Goal: Browse casually: Explore the website without a specific task or goal

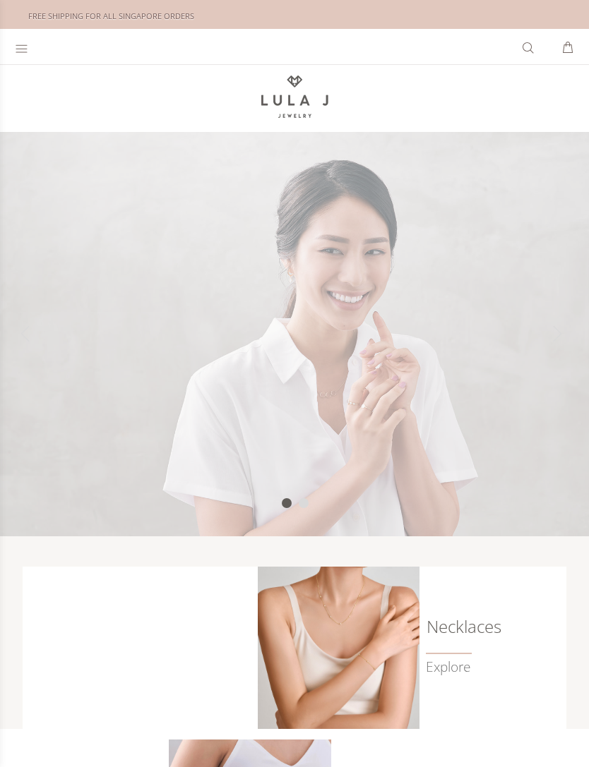
click at [10, 40] on div "What are you Looking for? 0 SHOPPING CART CLOSE No Products in the Cart . . . T…" at bounding box center [294, 46] width 589 height 35
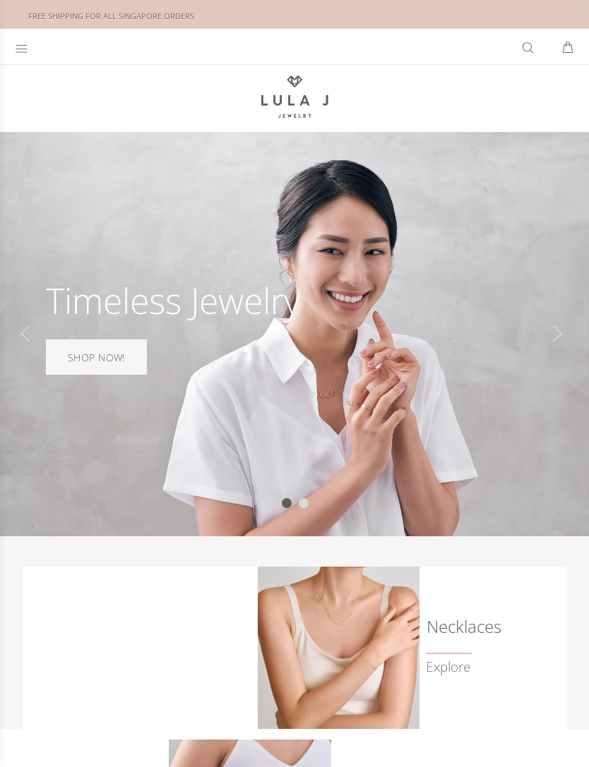
click at [18, 49] on icon at bounding box center [21, 49] width 13 height 14
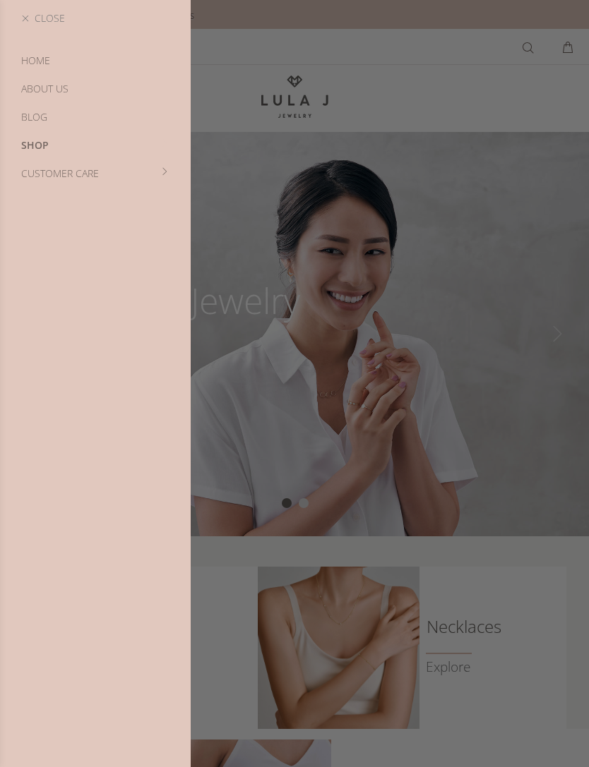
click at [30, 147] on link "Shop" at bounding box center [95, 145] width 191 height 28
click at [30, 55] on link "Shop" at bounding box center [95, 61] width 191 height 28
click at [28, 111] on link "Bestsellers" at bounding box center [95, 117] width 191 height 28
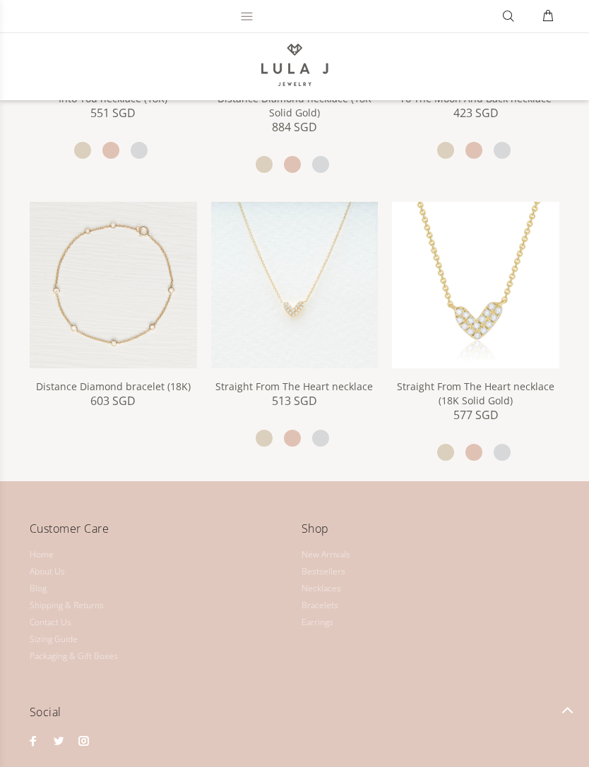
scroll to position [1210, 0]
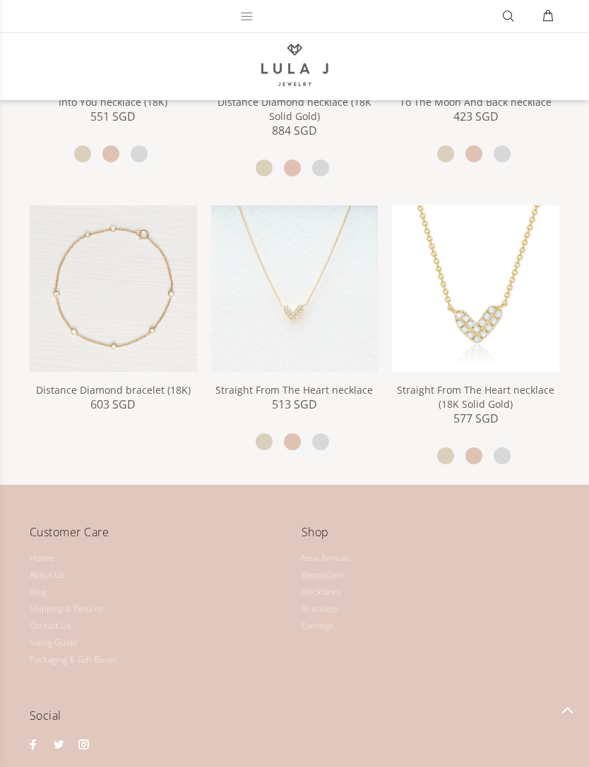
click at [346, 322] on img at bounding box center [294, 288] width 167 height 167
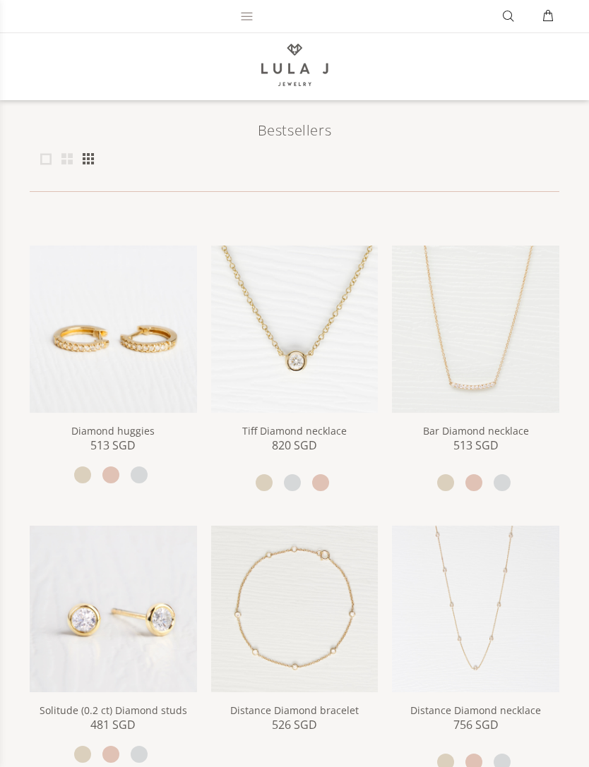
scroll to position [0, 0]
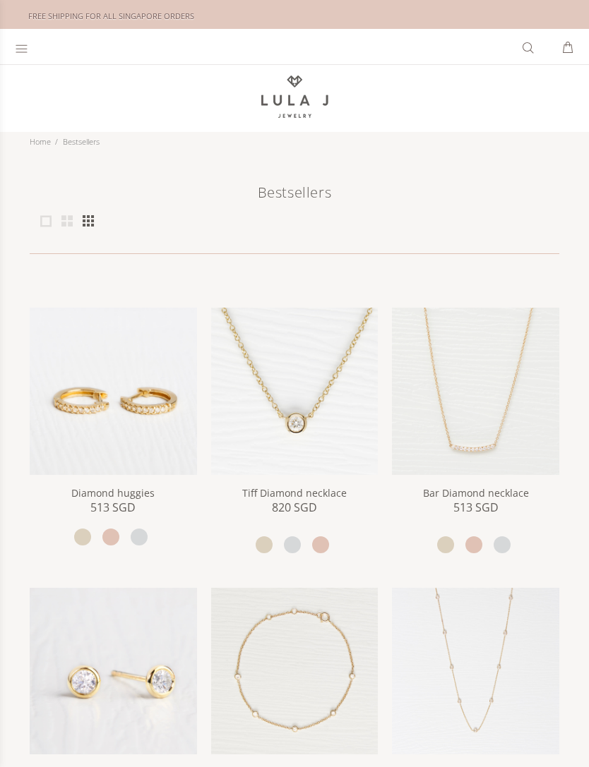
click at [20, 50] on icon at bounding box center [21, 49] width 13 height 14
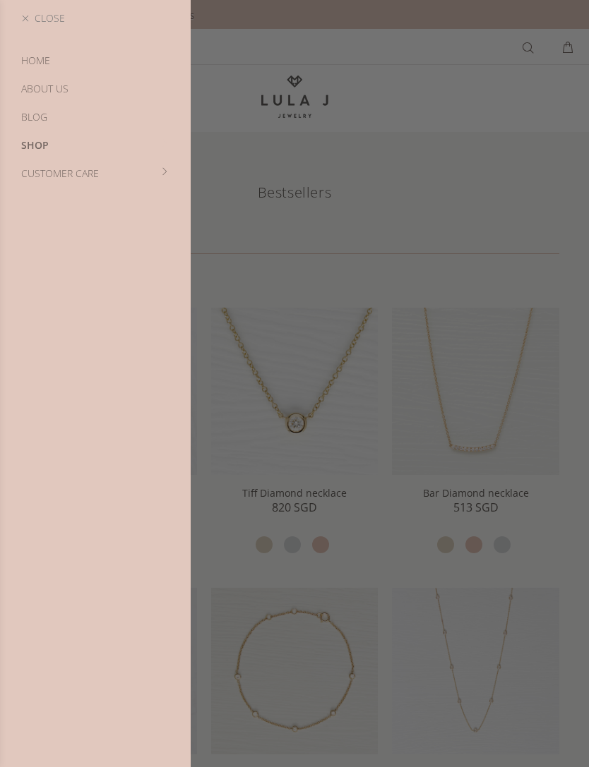
click at [83, 142] on link "Shop" at bounding box center [95, 145] width 191 height 28
click at [31, 141] on link "Necklaces" at bounding box center [95, 145] width 191 height 28
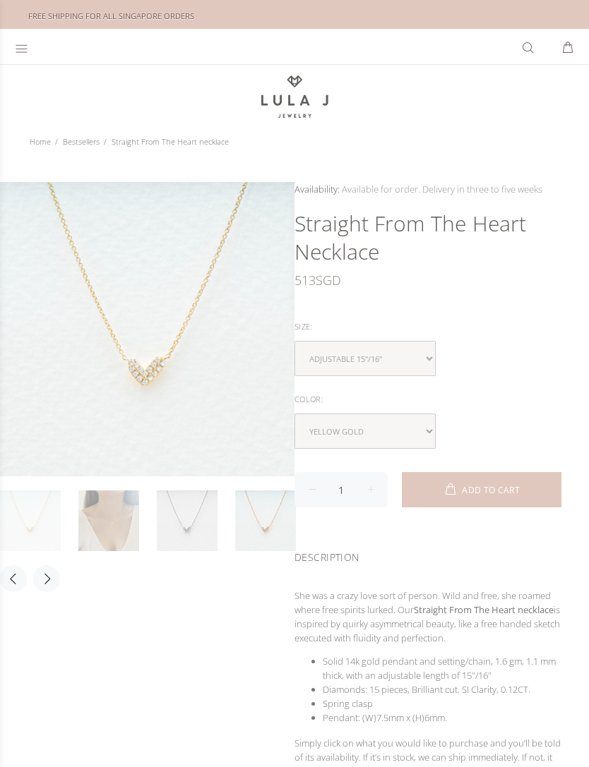
click at [133, 524] on link at bounding box center [108, 520] width 61 height 61
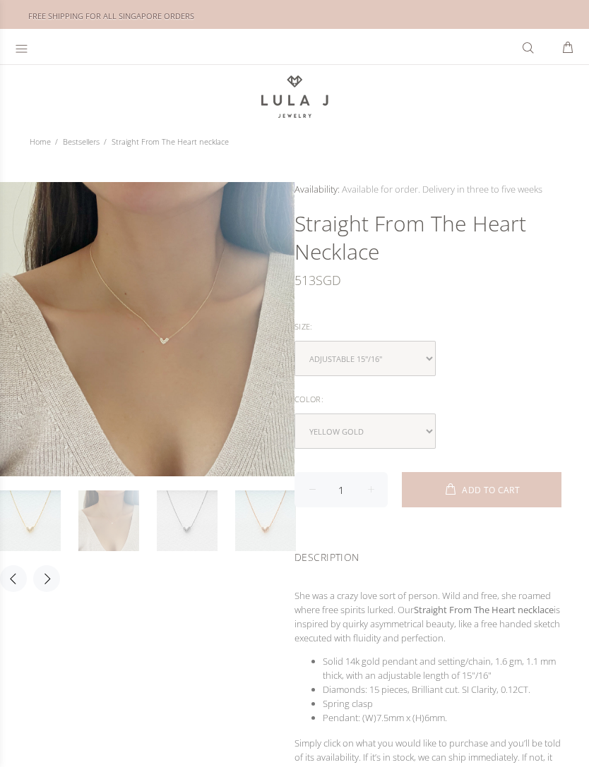
click at [131, 526] on link at bounding box center [108, 520] width 61 height 61
click at [129, 515] on link at bounding box center [108, 520] width 61 height 61
click at [183, 526] on link at bounding box center [187, 520] width 61 height 61
click at [203, 523] on link at bounding box center [187, 520] width 61 height 61
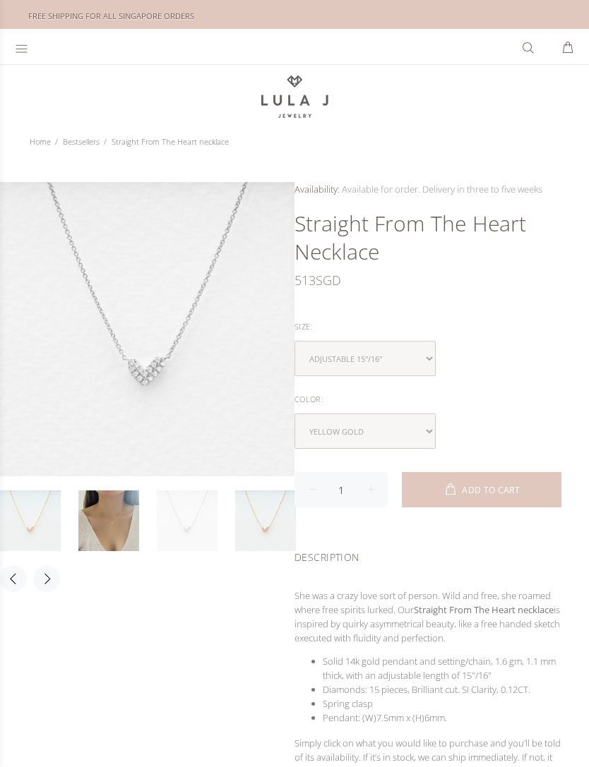
click at [182, 525] on link at bounding box center [187, 520] width 61 height 61
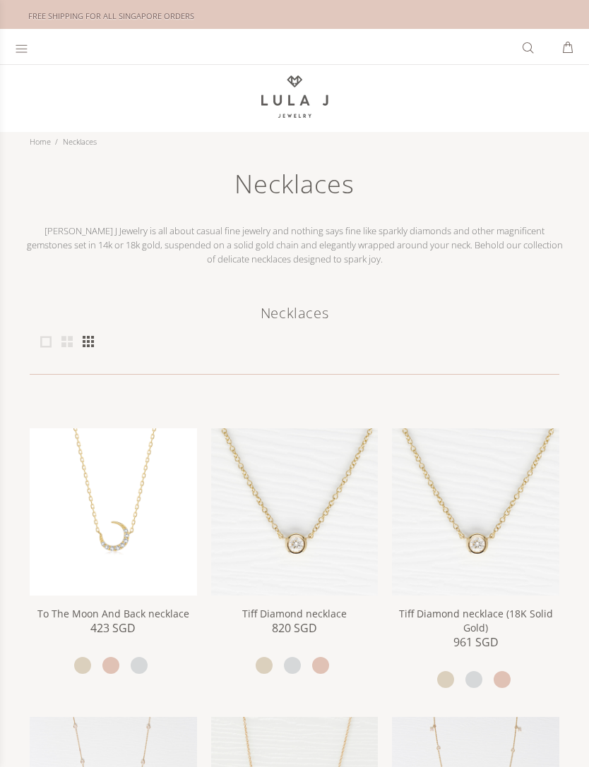
click at [28, 52] on icon at bounding box center [21, 49] width 13 height 14
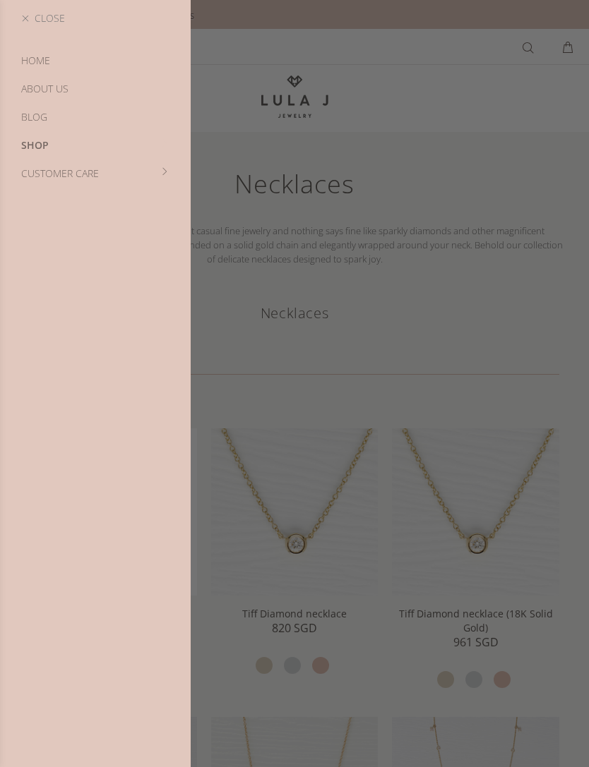
click at [76, 149] on link "Shop" at bounding box center [95, 145] width 191 height 28
click at [35, 174] on link "Bracelets" at bounding box center [95, 173] width 191 height 28
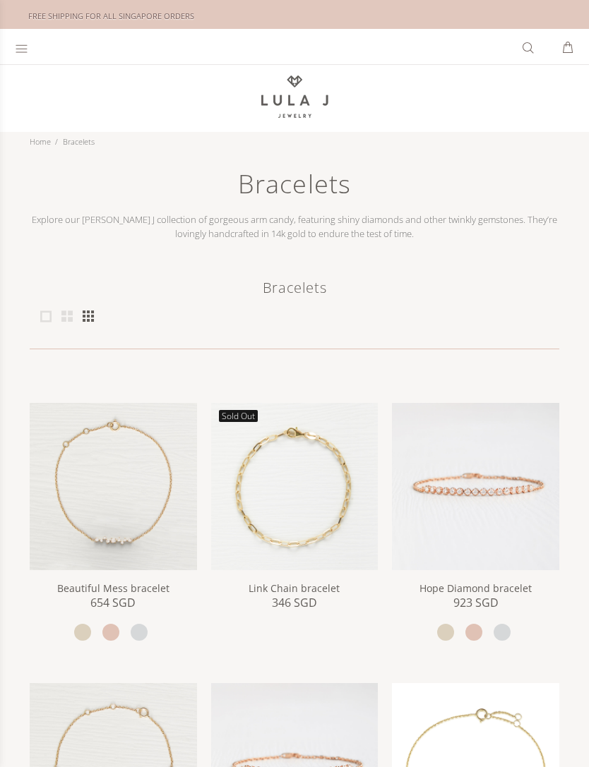
click at [25, 55] on div at bounding box center [23, 46] width 17 height 32
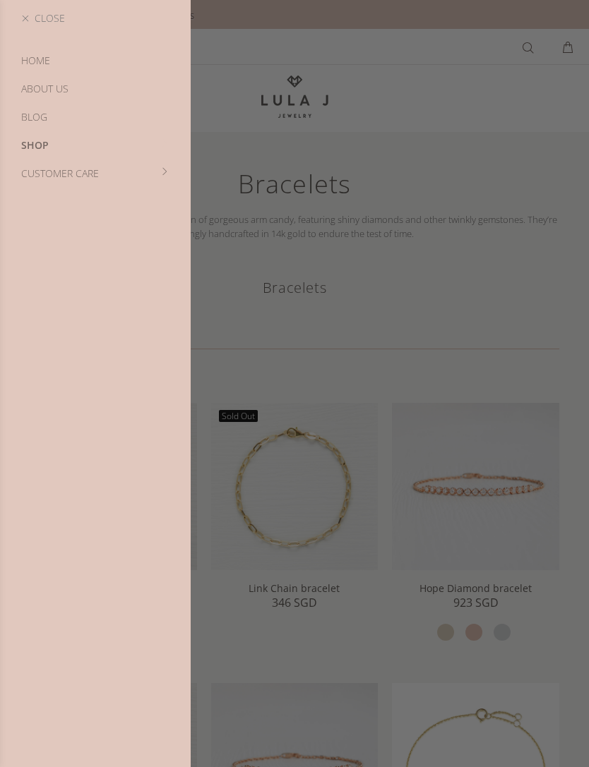
click at [52, 145] on link "Shop" at bounding box center [95, 145] width 191 height 28
click at [38, 202] on link "Earrings" at bounding box center [95, 202] width 191 height 28
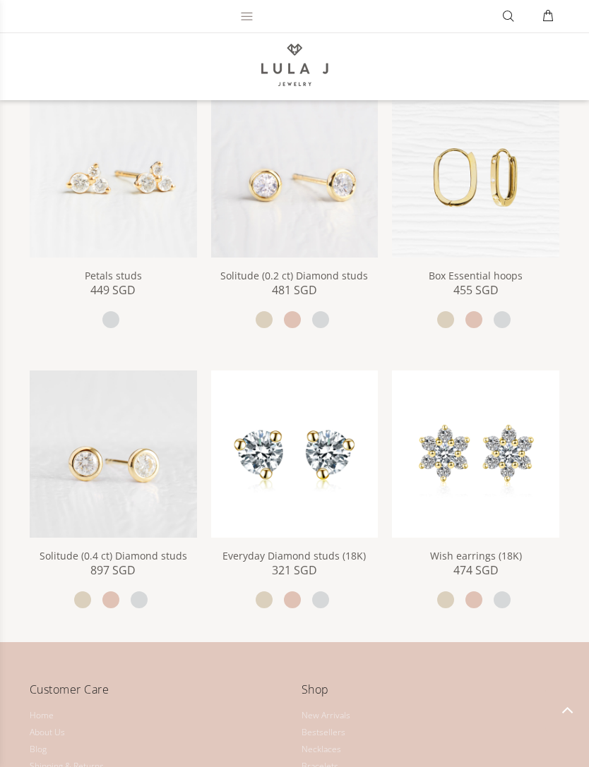
scroll to position [603, 0]
click at [337, 456] on img at bounding box center [294, 454] width 167 height 167
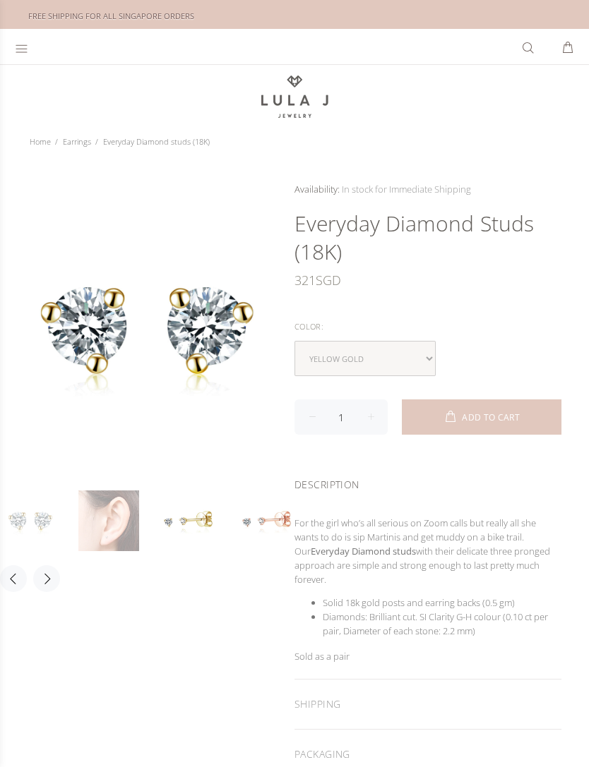
click at [115, 528] on link at bounding box center [108, 520] width 61 height 61
click at [183, 532] on link at bounding box center [187, 520] width 61 height 61
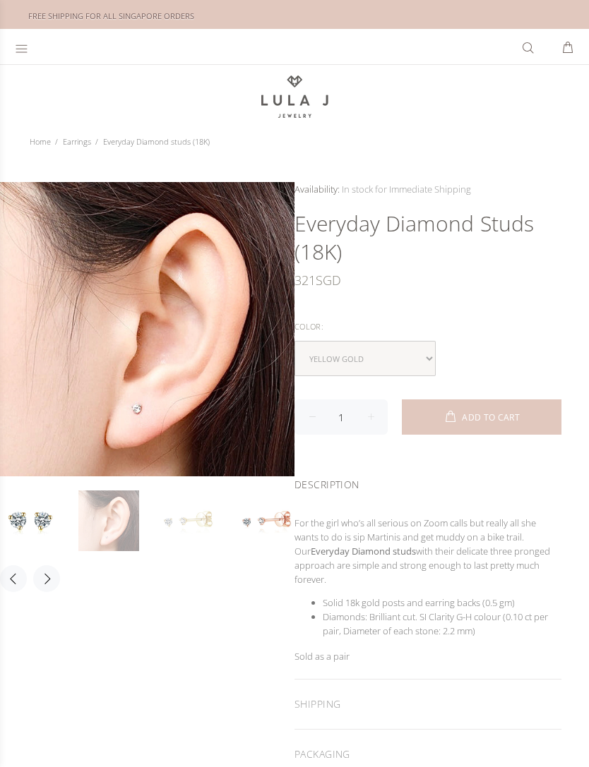
click at [119, 526] on link at bounding box center [108, 520] width 61 height 61
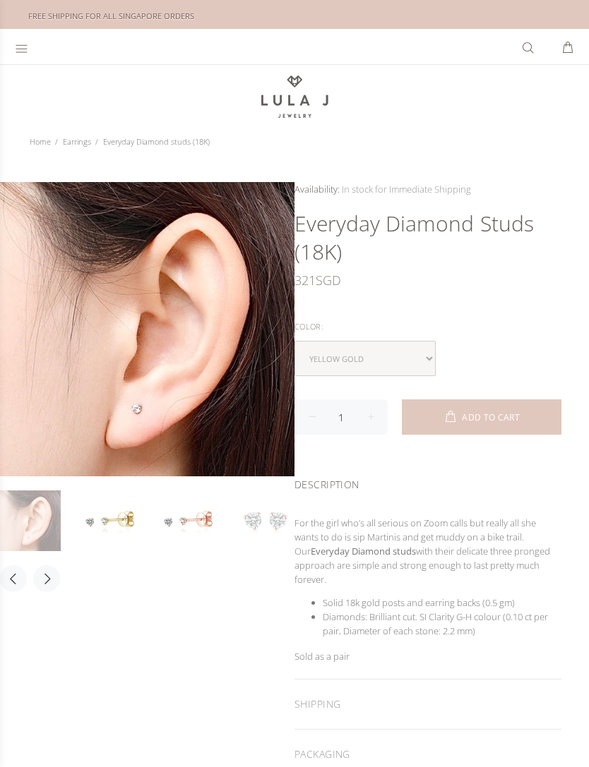
click at [260, 523] on link at bounding box center [265, 520] width 61 height 61
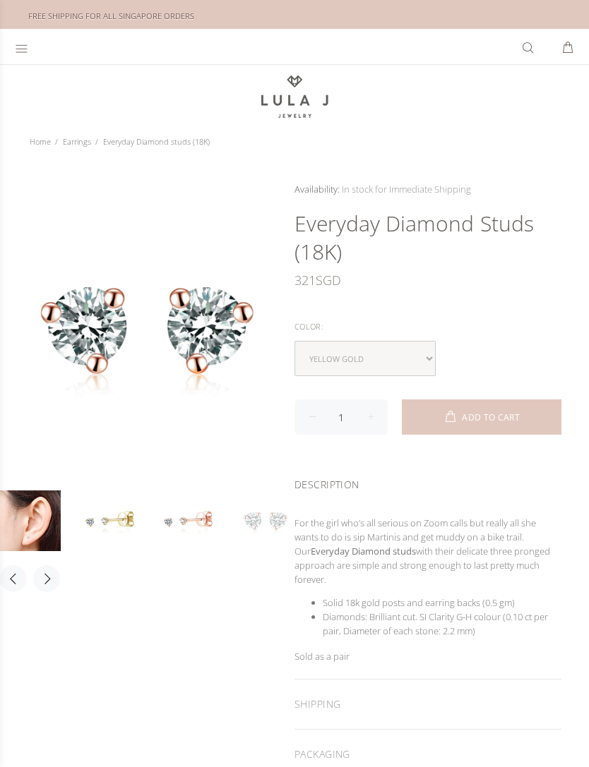
click at [258, 528] on link at bounding box center [265, 520] width 61 height 61
click at [272, 524] on link at bounding box center [265, 520] width 61 height 61
click at [262, 525] on link at bounding box center [265, 520] width 61 height 61
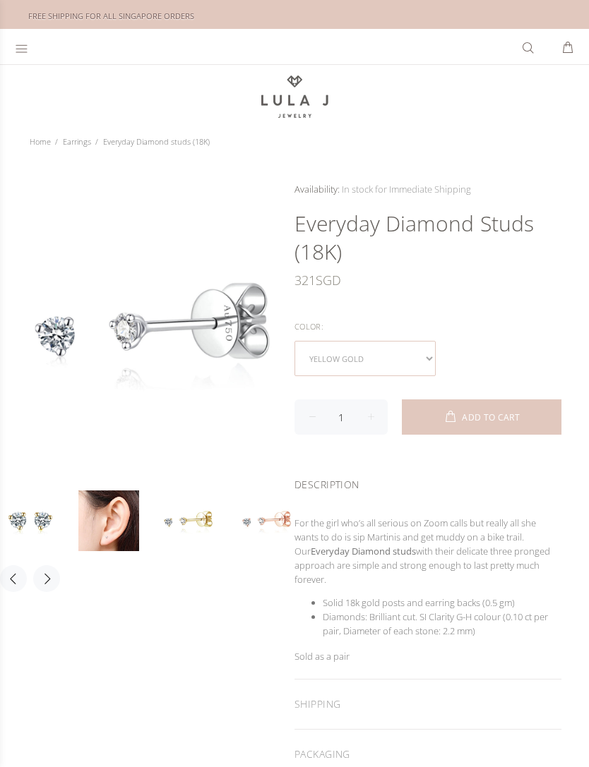
click at [428, 358] on select "yellow gold rose gold white gold" at bounding box center [364, 358] width 141 height 35
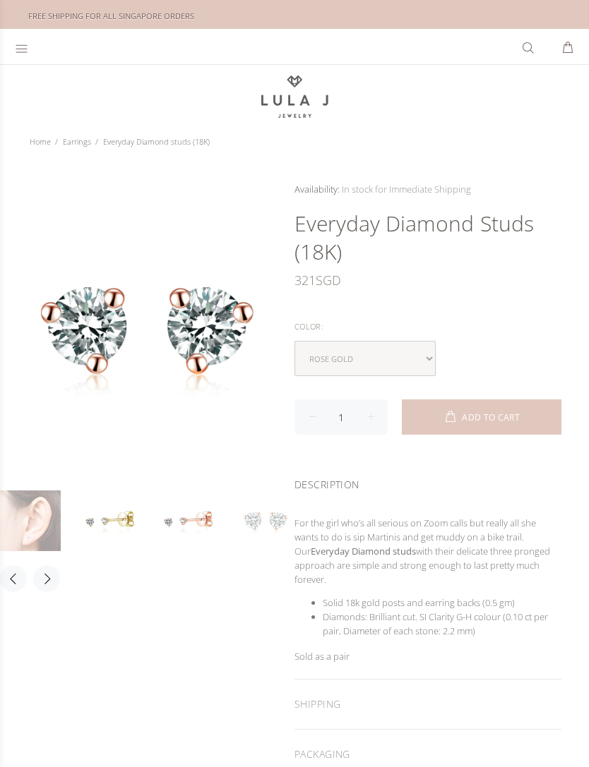
click at [30, 524] on link at bounding box center [30, 520] width 61 height 61
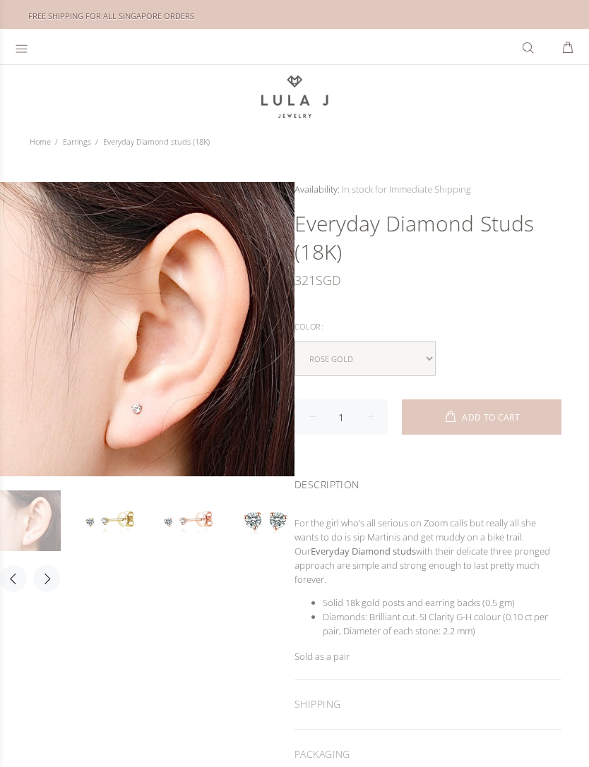
click at [17, 45] on icon at bounding box center [21, 49] width 11 height 8
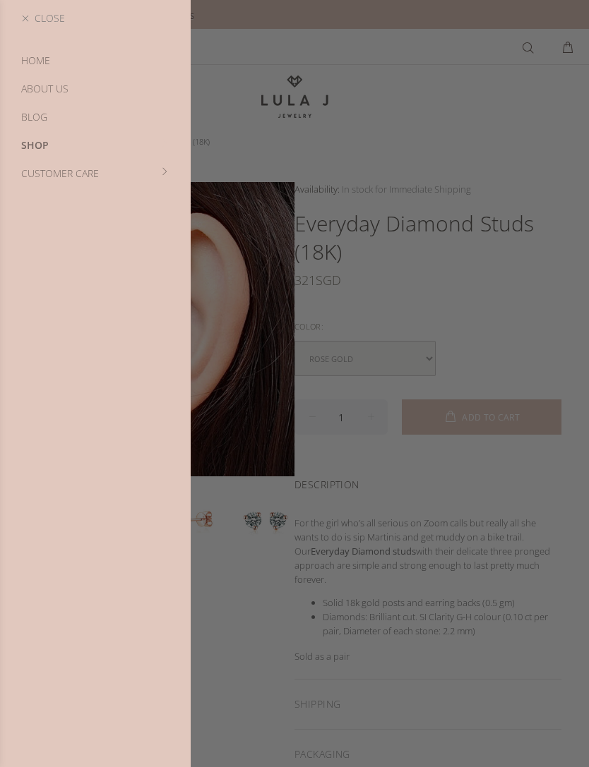
click at [56, 143] on link "Shop" at bounding box center [95, 145] width 191 height 28
click at [35, 204] on link "Earrings" at bounding box center [95, 202] width 191 height 28
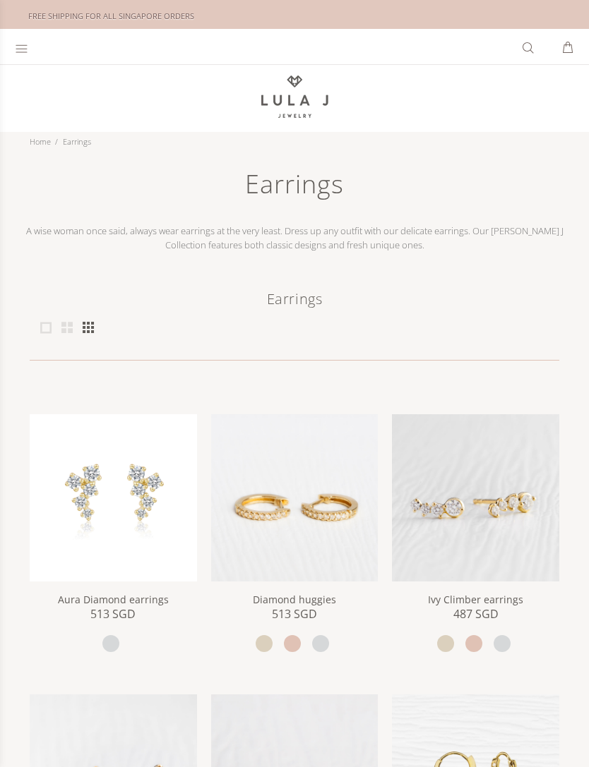
click at [21, 44] on icon at bounding box center [21, 49] width 13 height 14
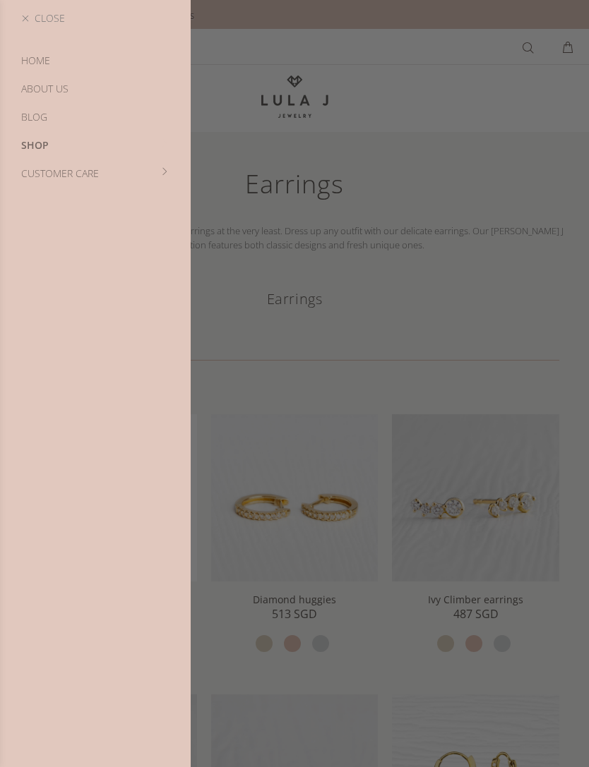
click at [68, 150] on link "Shop" at bounding box center [95, 145] width 191 height 28
click at [30, 233] on link "Sale" at bounding box center [95, 230] width 191 height 28
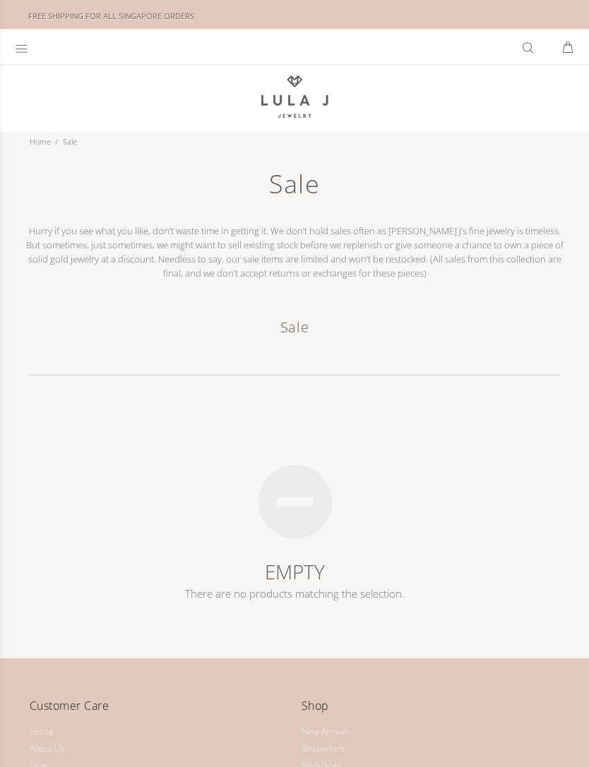
click at [24, 49] on icon at bounding box center [21, 49] width 13 height 14
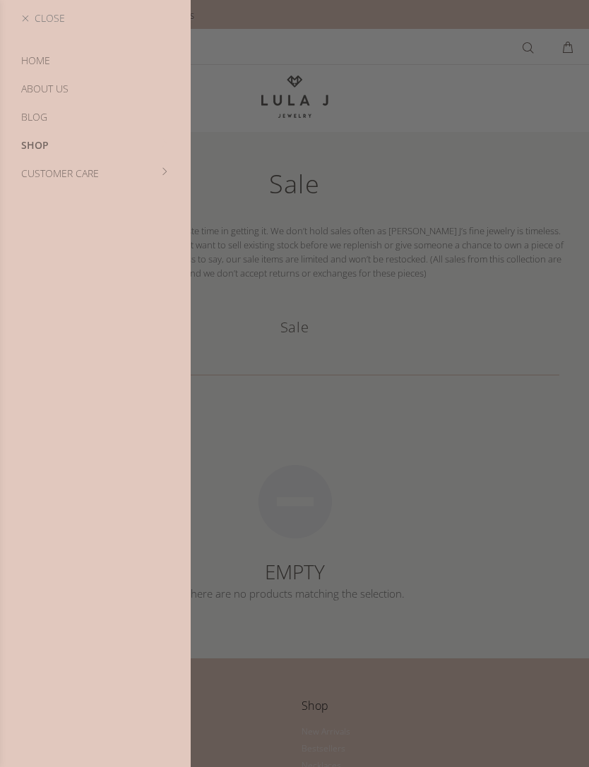
click at [59, 139] on link "Shop" at bounding box center [95, 145] width 191 height 28
click at [33, 147] on link "Necklaces" at bounding box center [95, 145] width 191 height 28
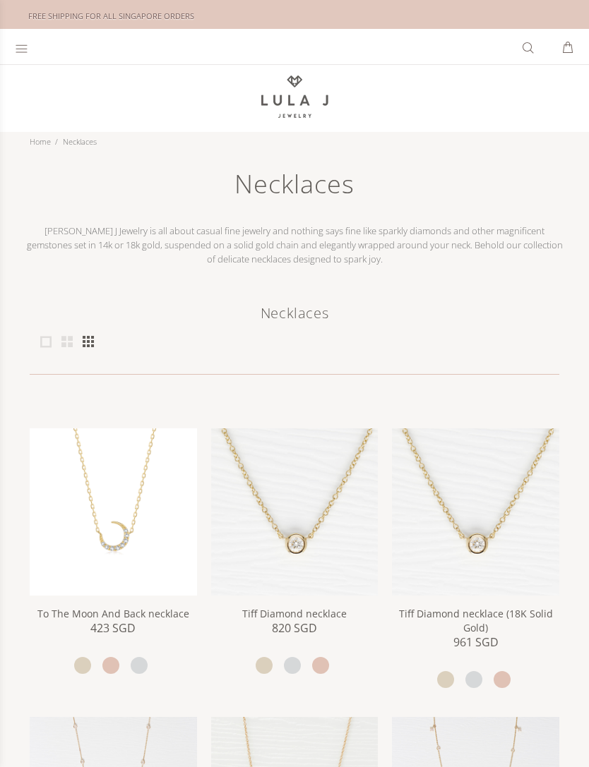
click at [21, 45] on icon at bounding box center [21, 49] width 13 height 14
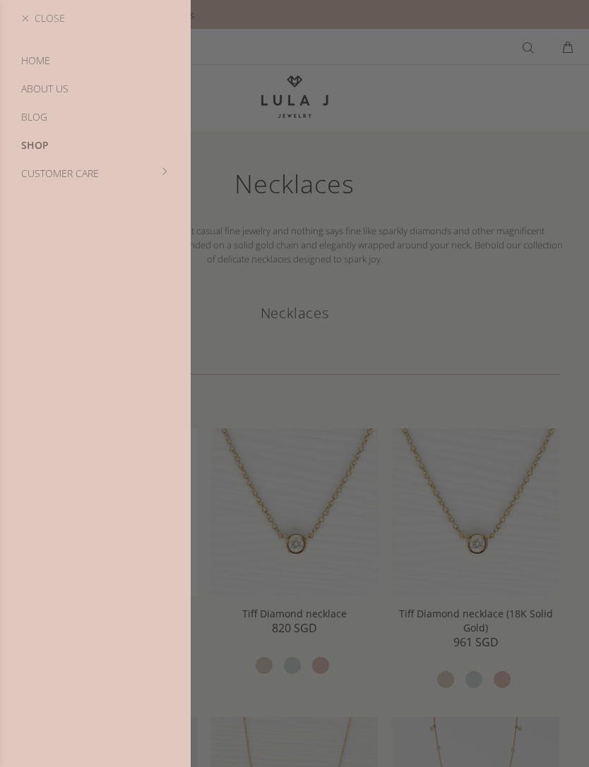
click at [48, 143] on link "Shop" at bounding box center [95, 145] width 191 height 28
click at [37, 171] on link "Bracelets" at bounding box center [95, 173] width 191 height 28
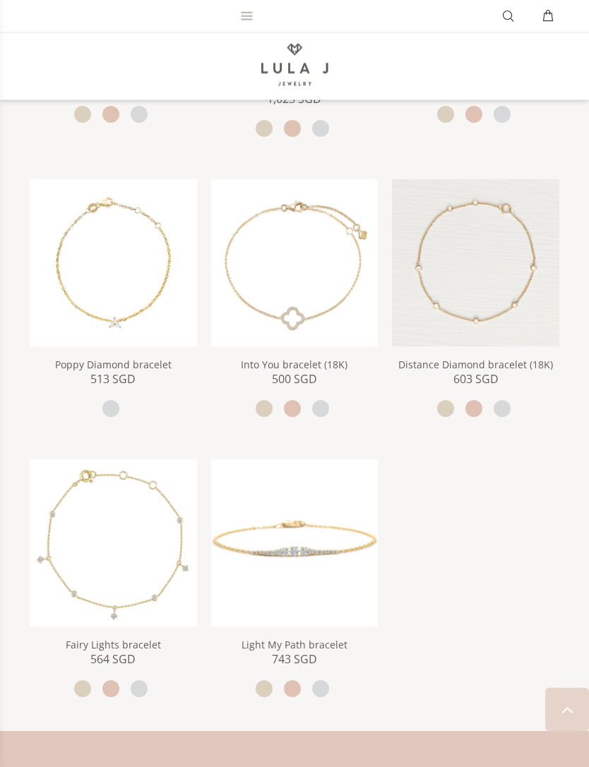
scroll to position [800, 0]
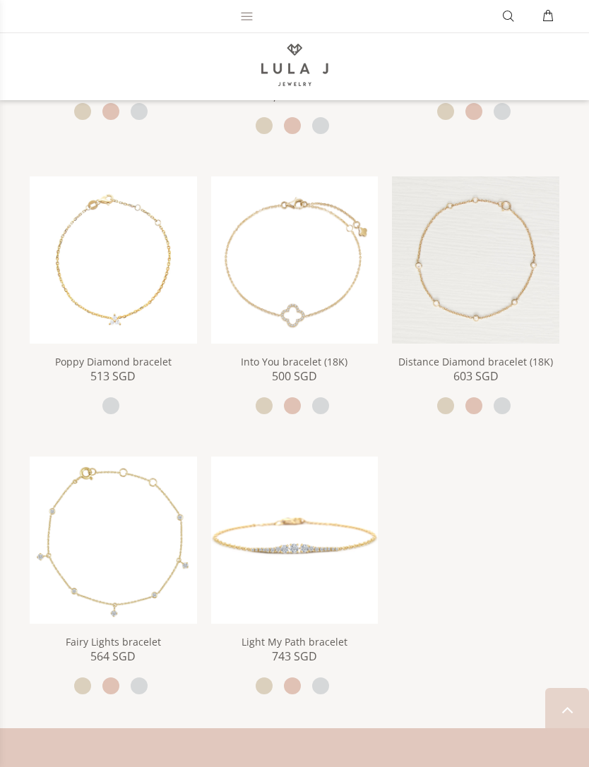
click at [67, 228] on img at bounding box center [113, 259] width 167 height 167
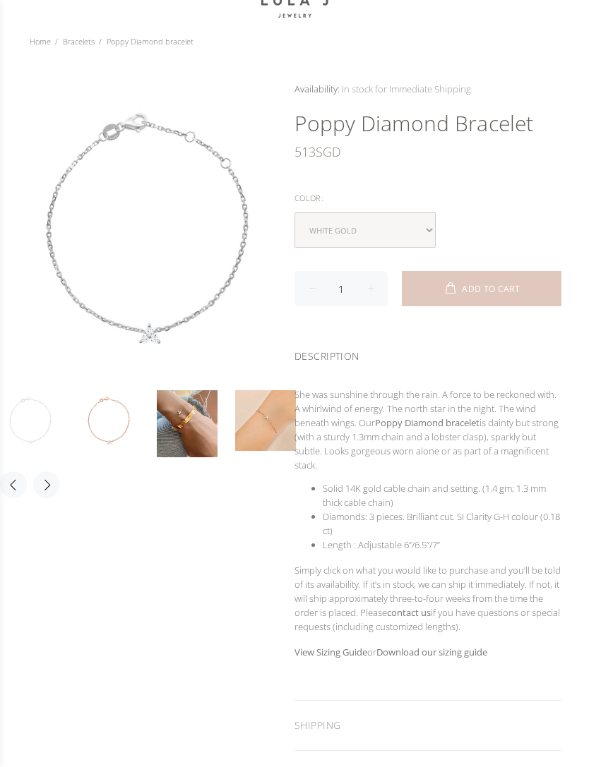
scroll to position [81, 0]
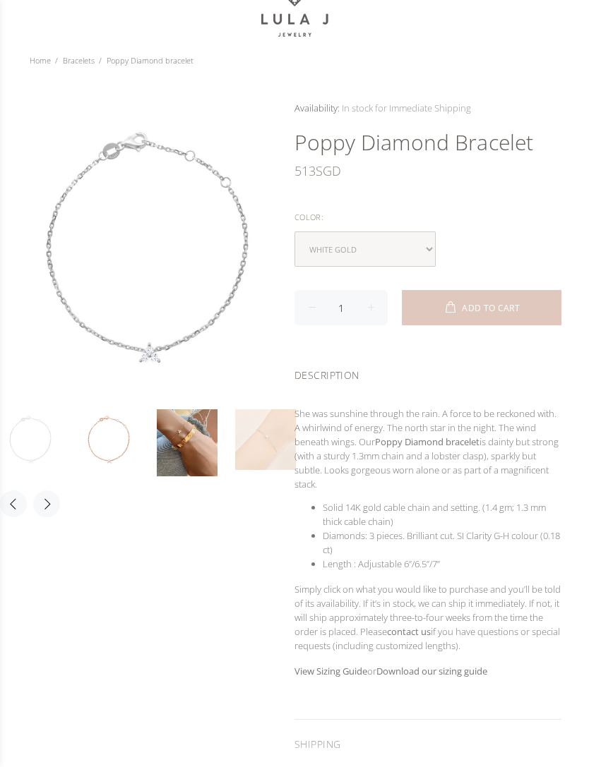
click at [261, 445] on link at bounding box center [265, 439] width 61 height 61
click at [263, 459] on link at bounding box center [265, 439] width 61 height 61
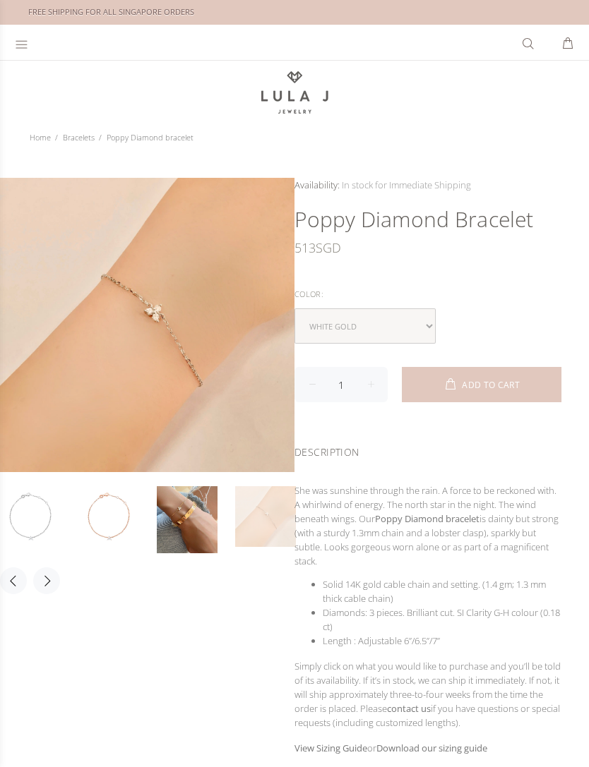
scroll to position [0, 0]
